Goal: Information Seeking & Learning: Find specific fact

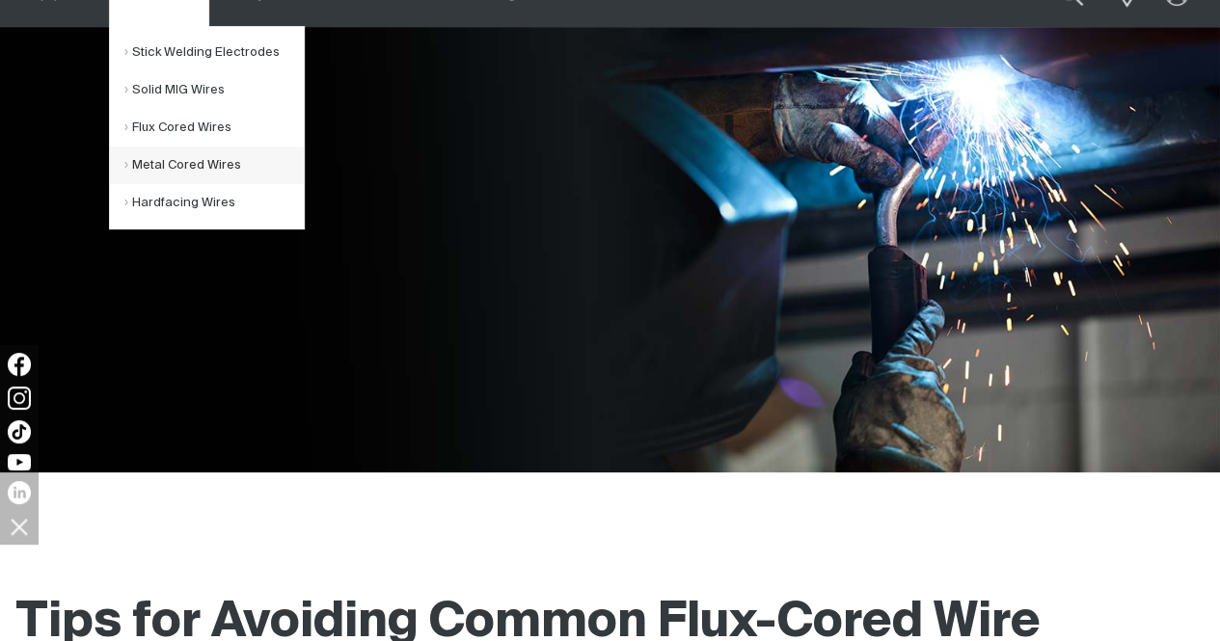
click at [190, 162] on link "Metal Cored Wires" at bounding box center [213, 166] width 179 height 38
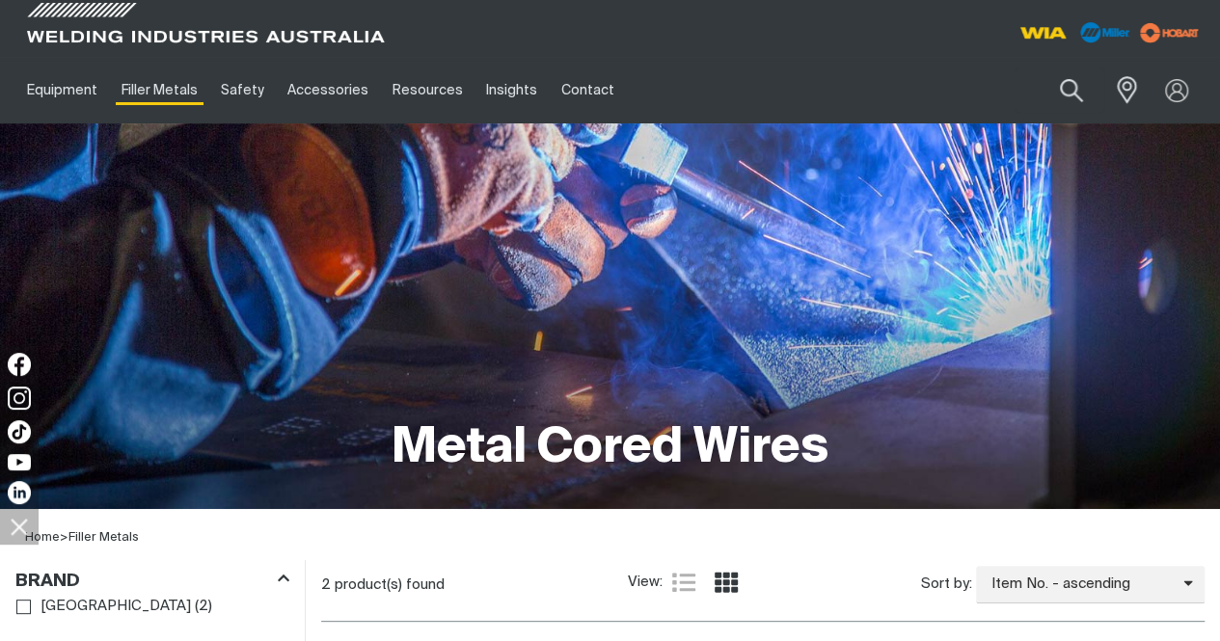
click at [729, 42] on div at bounding box center [907, 28] width 595 height 57
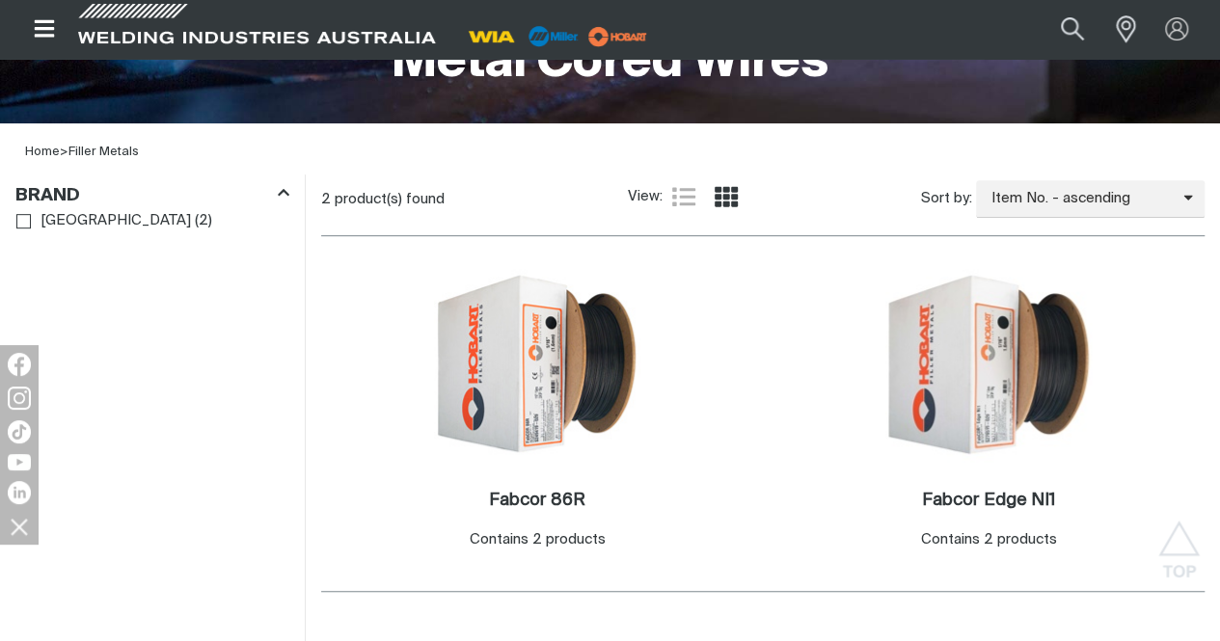
scroll to position [482, 0]
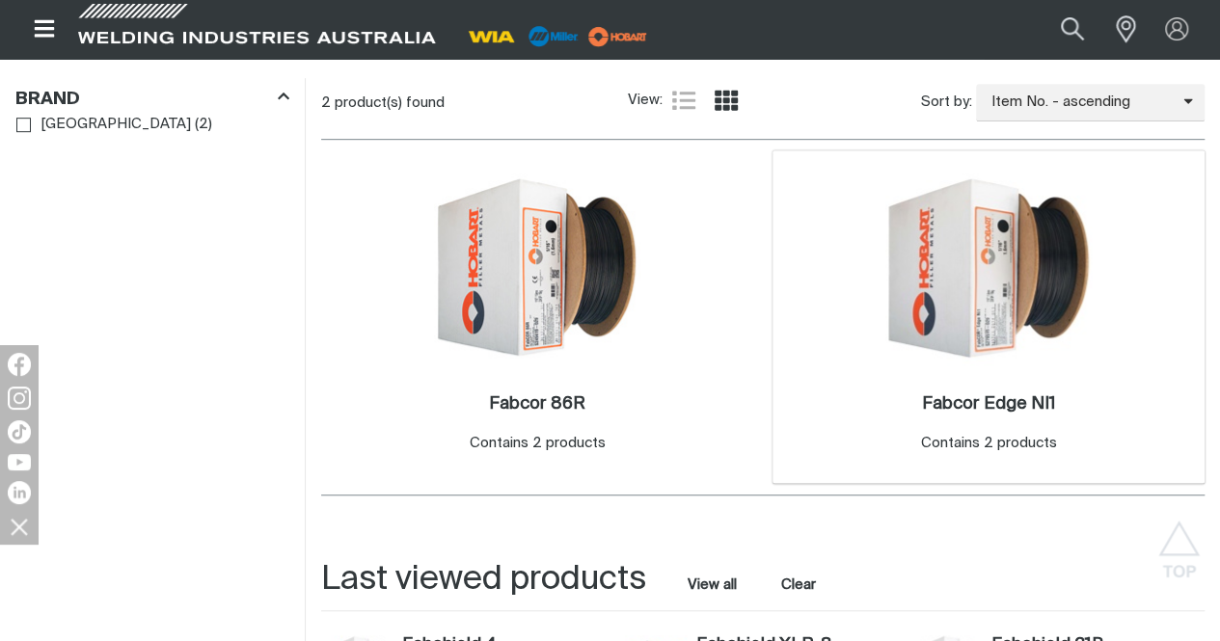
click at [885, 369] on img at bounding box center [988, 268] width 206 height 206
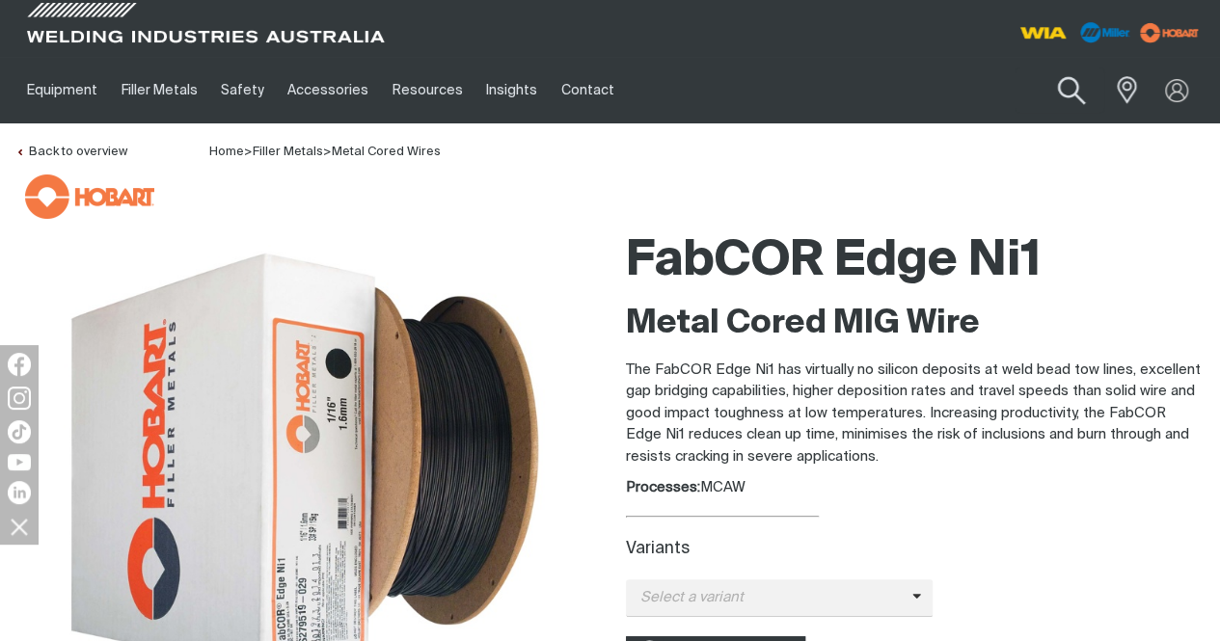
click at [1080, 91] on button "Search products" at bounding box center [1071, 91] width 78 height 55
click at [987, 95] on input "Search" at bounding box center [954, 89] width 297 height 43
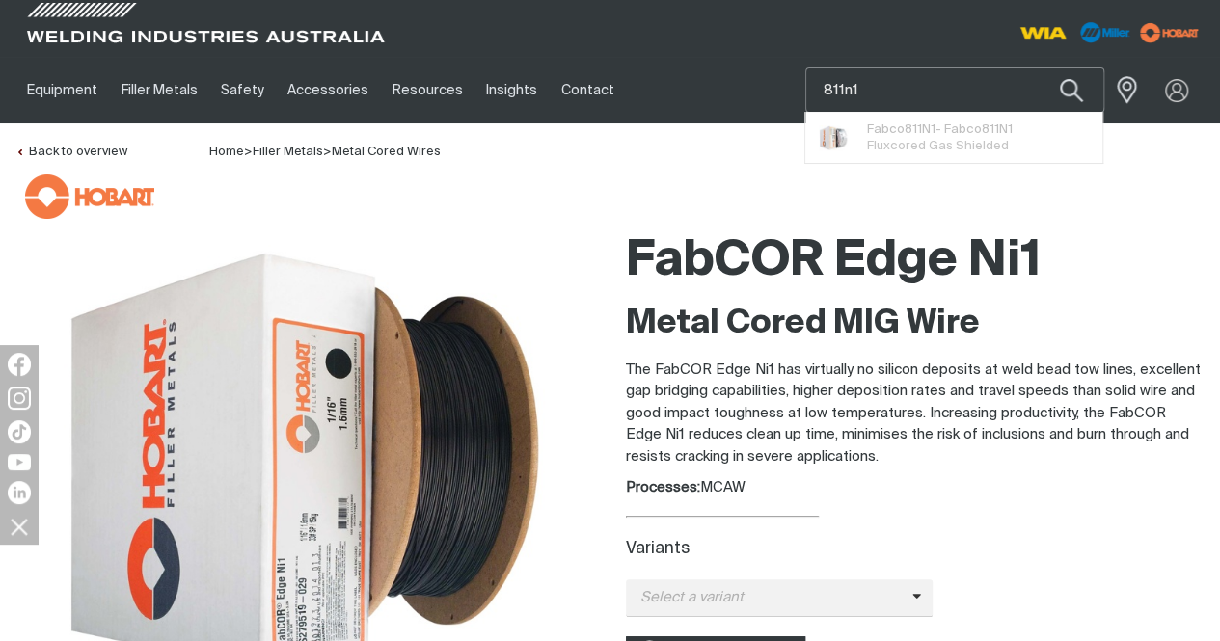
type input "811n1"
click at [1038, 67] on button "Search products" at bounding box center [1071, 89] width 66 height 45
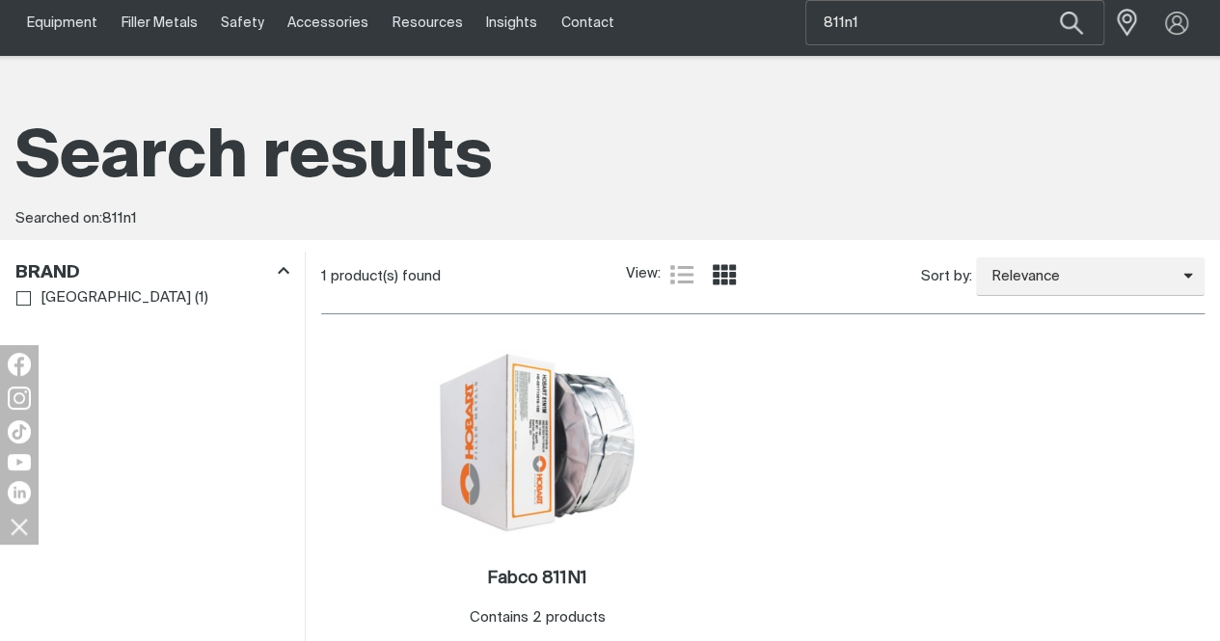
scroll to position [289, 0]
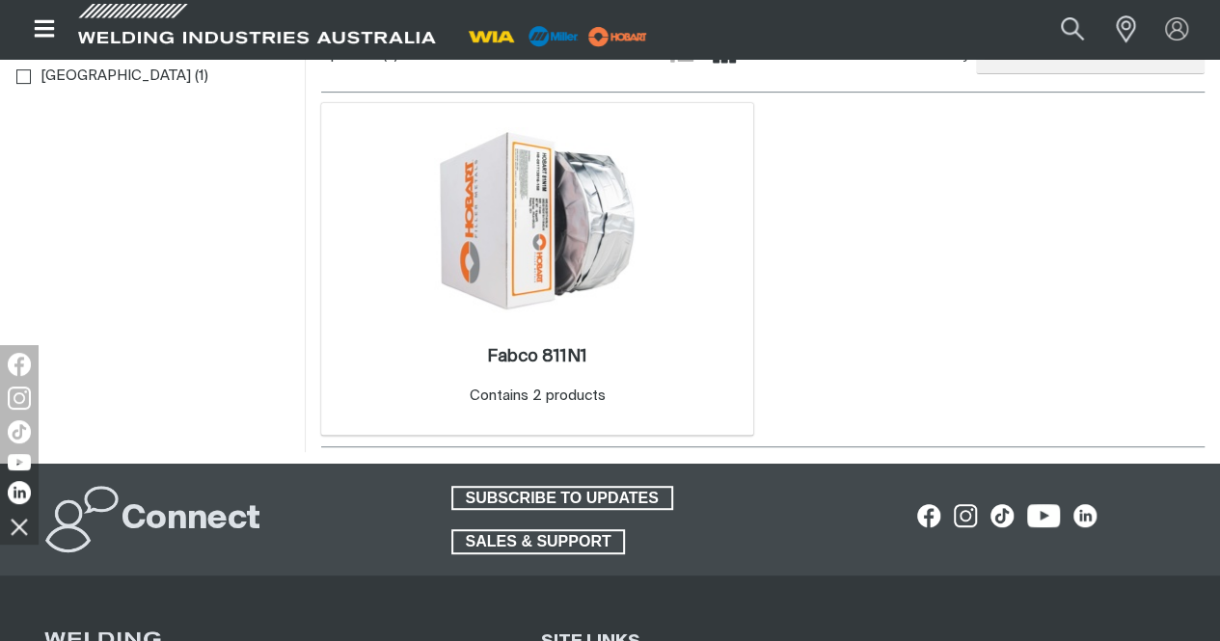
click at [480, 273] on img at bounding box center [537, 220] width 206 height 186
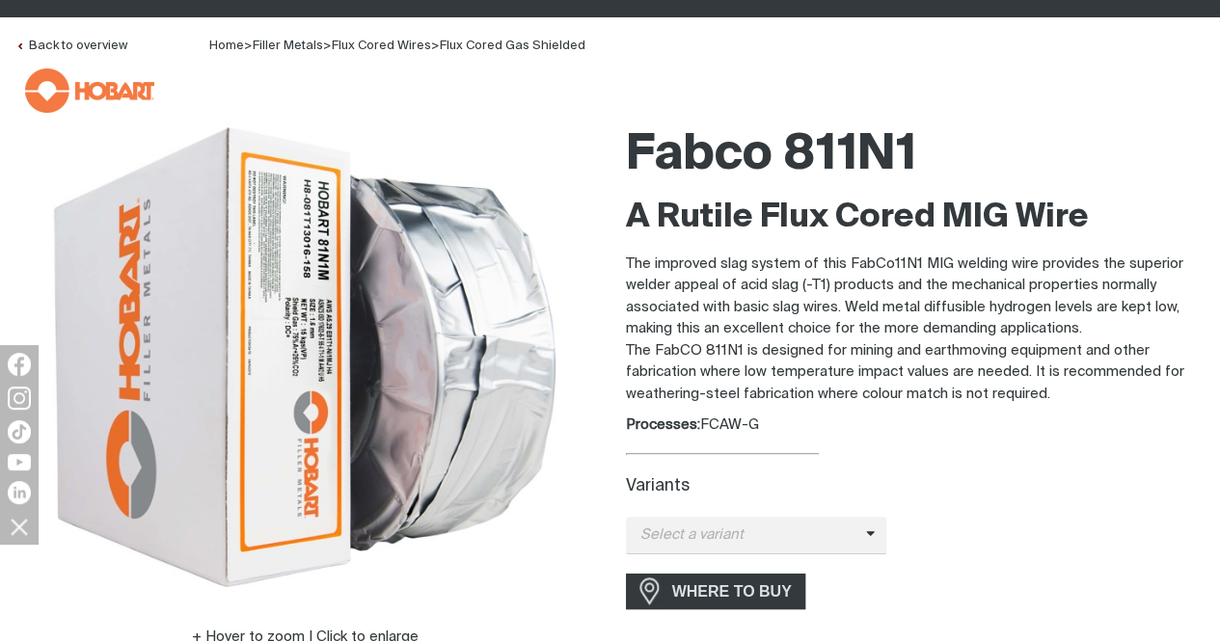
scroll to position [193, 0]
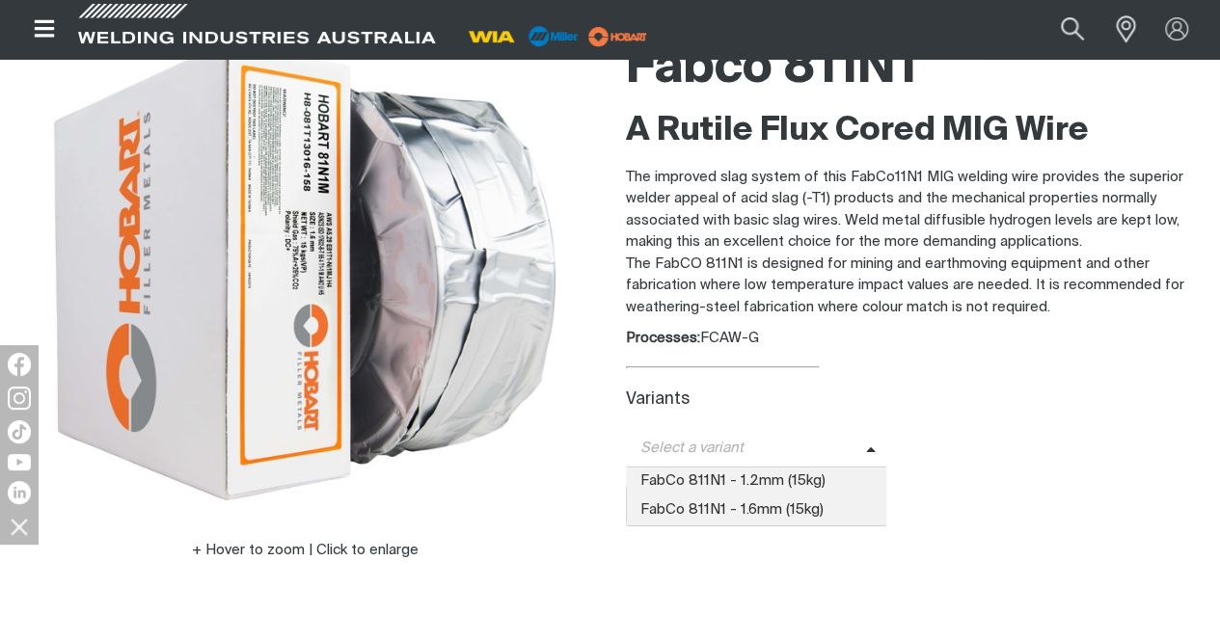
click at [866, 447] on icon at bounding box center [870, 449] width 9 height 5
click at [992, 431] on div "Select a variant FabCo 811N1 - 1.2mm (15kg) FabCo 811N1 - 1.6mm (15kg)" at bounding box center [915, 449] width 579 height 38
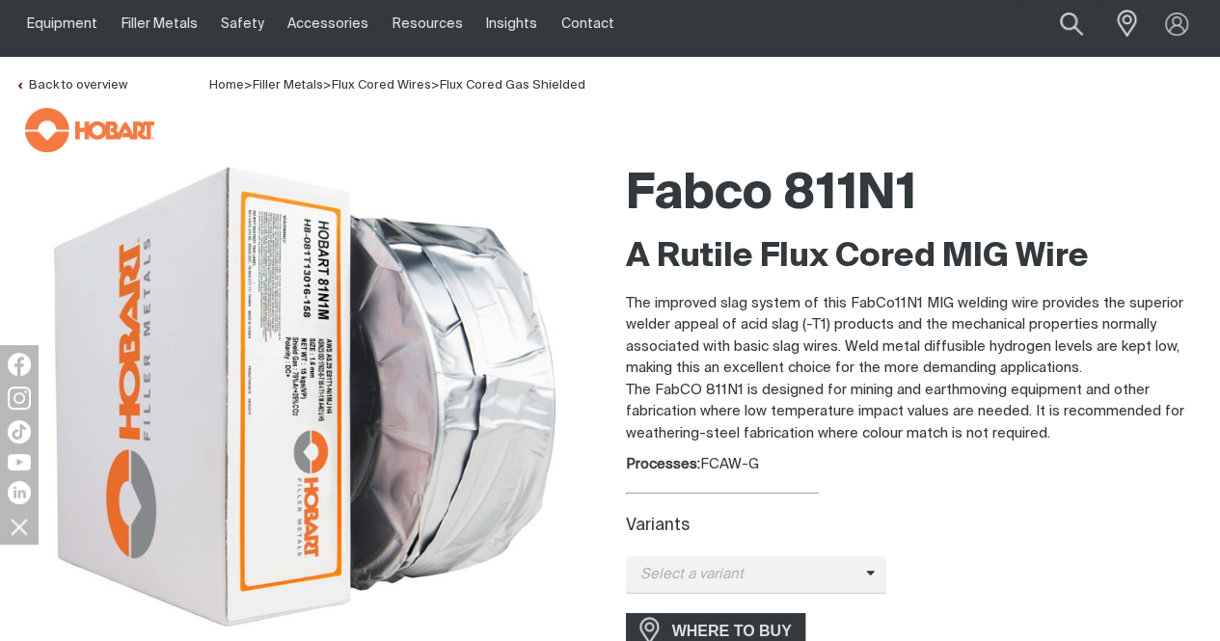
scroll to position [96, 0]
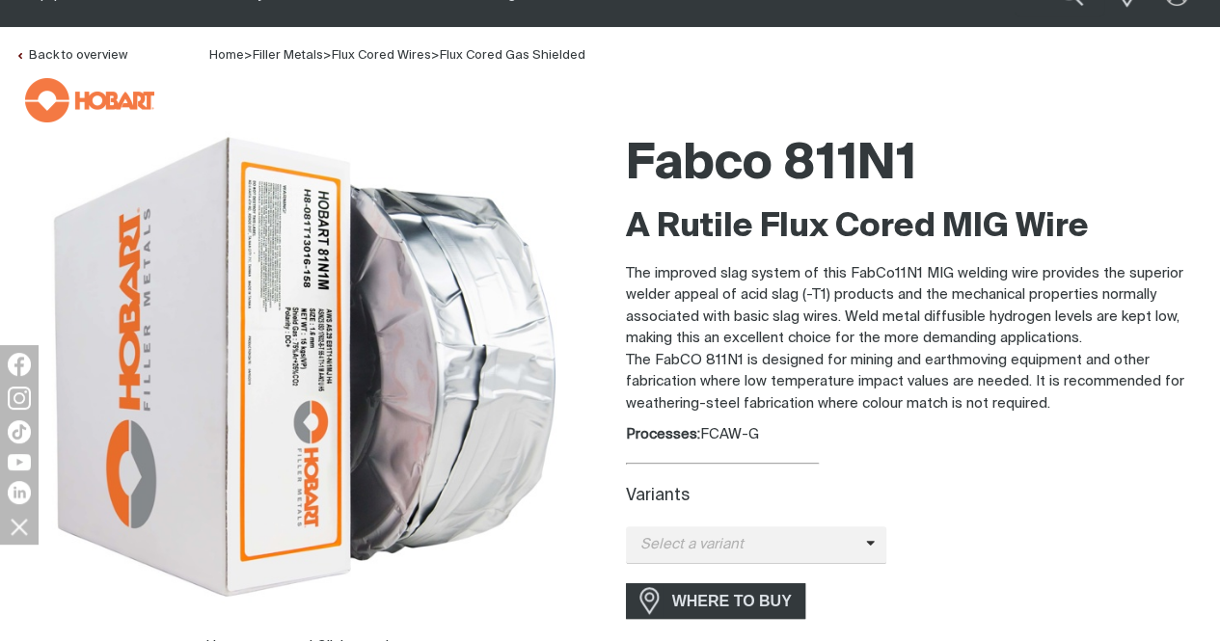
click at [1109, 114] on div at bounding box center [614, 100] width 1179 height 44
drag, startPoint x: 537, startPoint y: 101, endPoint x: 990, endPoint y: 92, distance: 453.2
click at [990, 92] on div at bounding box center [614, 100] width 1179 height 44
